Goal: Task Accomplishment & Management: Use online tool/utility

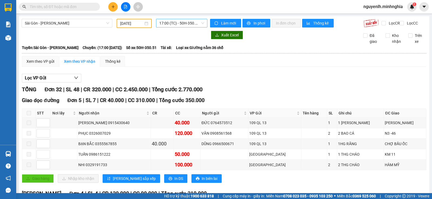
click at [163, 24] on span "17:00 (TC) - 50H-350.51" at bounding box center [181, 23] width 45 height 8
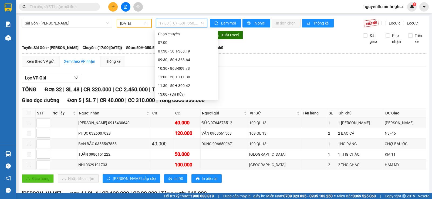
scroll to position [43, 0]
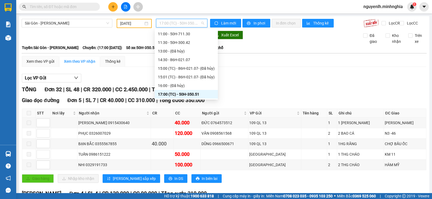
click at [141, 27] on div "[DATE]" at bounding box center [134, 23] width 35 height 9
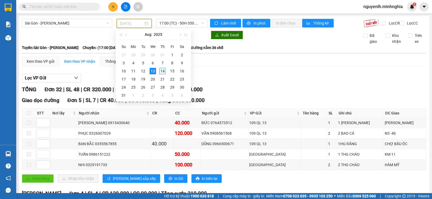
click at [159, 70] on td "14" at bounding box center [163, 71] width 10 height 8
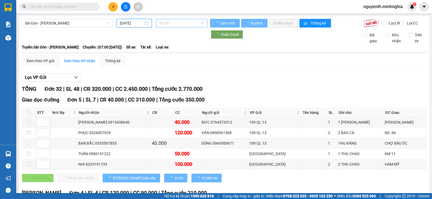
type input "[DATE]"
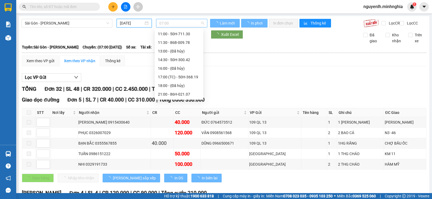
scroll to position [9, 0]
click at [184, 22] on span "07:00" at bounding box center [181, 23] width 45 height 8
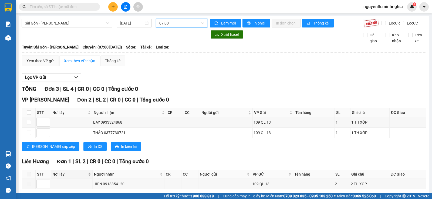
scroll to position [29, 0]
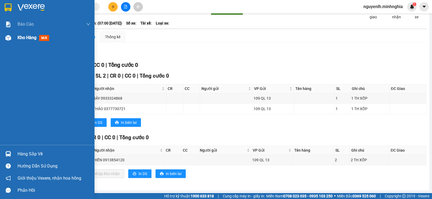
drag, startPoint x: 14, startPoint y: 34, endPoint x: 24, endPoint y: 41, distance: 12.5
click at [14, 34] on div "Kho hàng mới" at bounding box center [47, 37] width 94 height 13
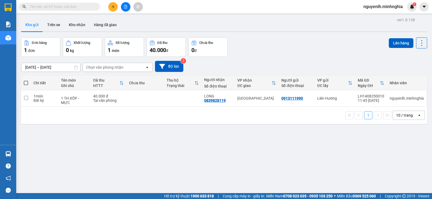
click at [79, 5] on input "text" at bounding box center [62, 7] width 64 height 6
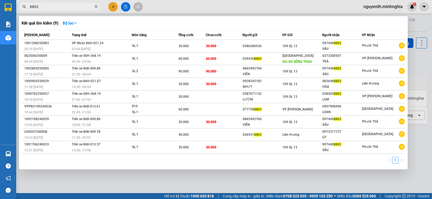
type input "8803"
